Goal: Complete application form

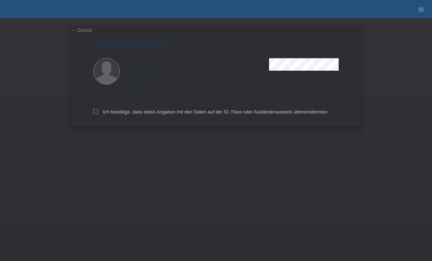
click at [76, 27] on link "← Zurück" at bounding box center [81, 29] width 20 height 5
click at [93, 18] on nav "MF Health Kund*innen Behandlungen / Abbuchungen E-Mail Support Jon Cantieni clo…" at bounding box center [216, 9] width 432 height 18
click at [80, 32] on link "← Zurück" at bounding box center [81, 29] width 20 height 5
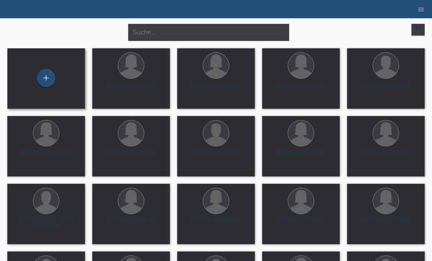
click at [55, 82] on div "+" at bounding box center [46, 78] width 66 height 19
click at [52, 72] on div "+" at bounding box center [46, 78] width 18 height 12
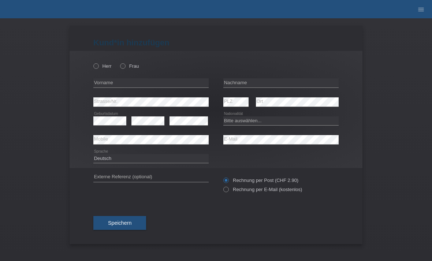
click at [129, 58] on div "Herr Frau" at bounding box center [150, 62] width 115 height 23
click at [126, 69] on label "Frau" at bounding box center [129, 65] width 19 height 5
click at [125, 68] on input "Frau" at bounding box center [122, 65] width 5 height 5
radio input "true"
click at [124, 87] on input "text" at bounding box center [150, 82] width 115 height 9
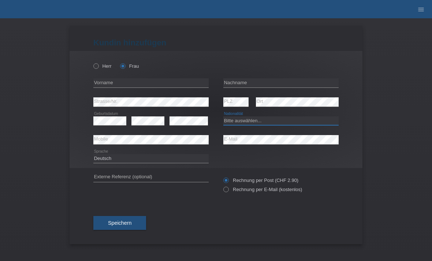
click at [237, 122] on select "Bitte auswählen... Schweiz Deutschland Liechtenstein Österreich ------------ Af…" at bounding box center [280, 120] width 115 height 9
select select "RU"
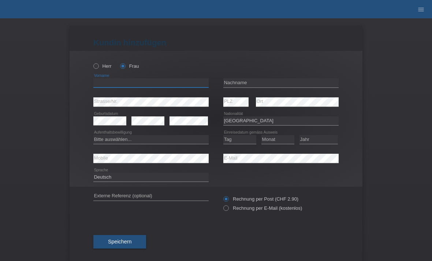
click at [139, 87] on input "text" at bounding box center [150, 82] width 115 height 9
